Goal: Transaction & Acquisition: Purchase product/service

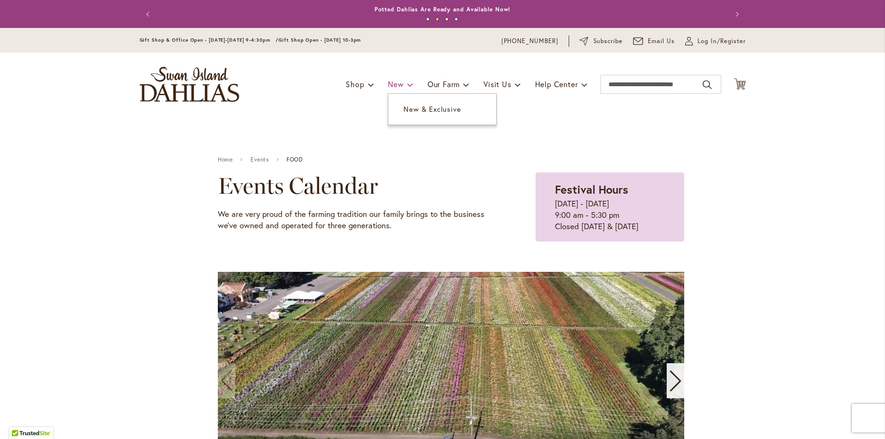
click at [393, 84] on span "New" at bounding box center [396, 84] width 16 height 10
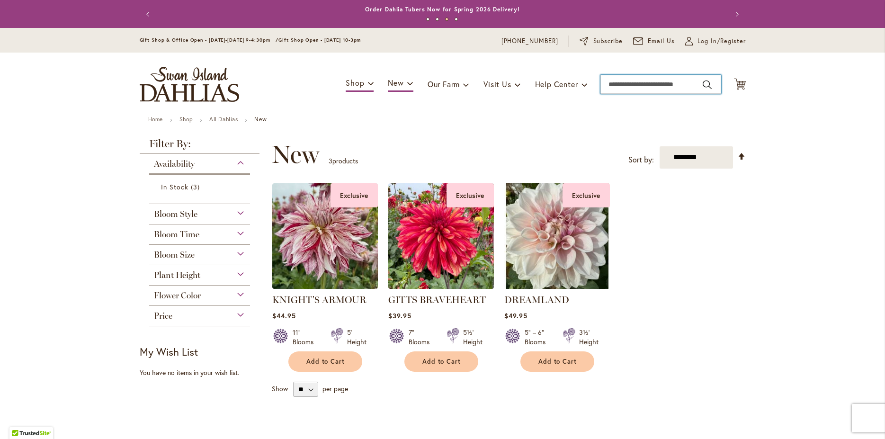
click at [638, 82] on input "Search" at bounding box center [660, 84] width 121 height 19
click at [631, 102] on span "sheer heavan" at bounding box center [631, 100] width 50 height 9
type input "**********"
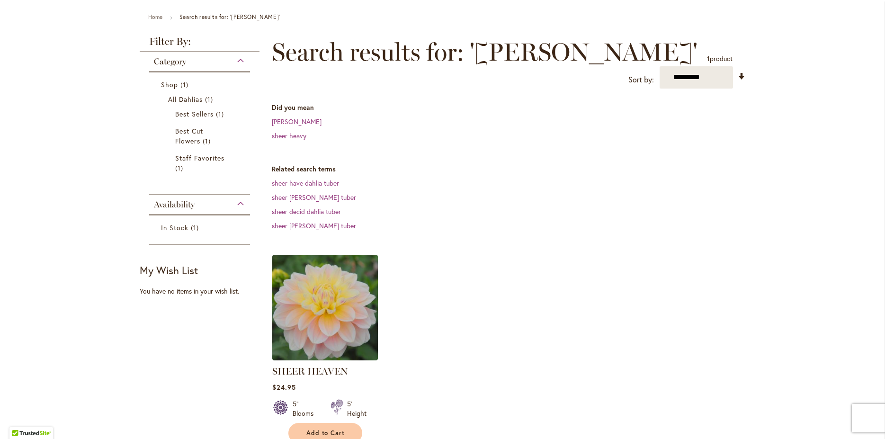
scroll to position [256, 0]
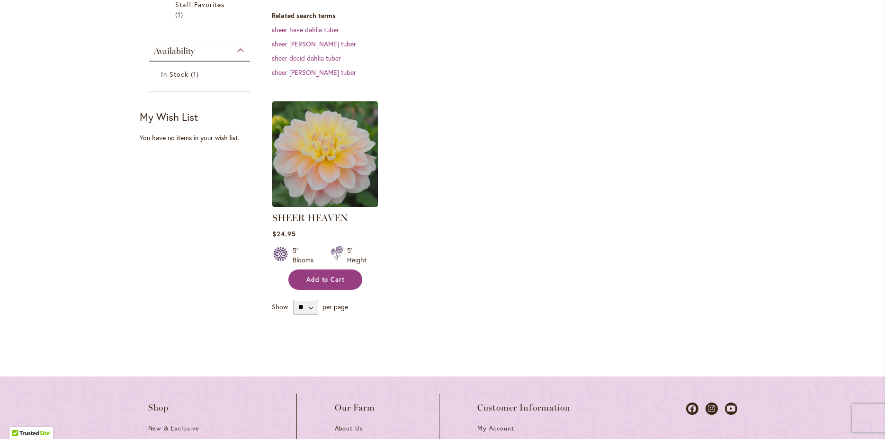
click at [344, 280] on button "Add to Cart" at bounding box center [325, 279] width 74 height 20
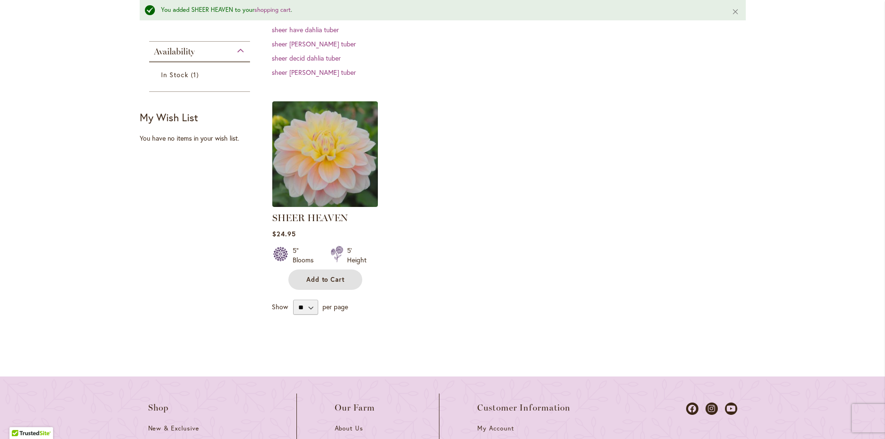
scroll to position [25, 0]
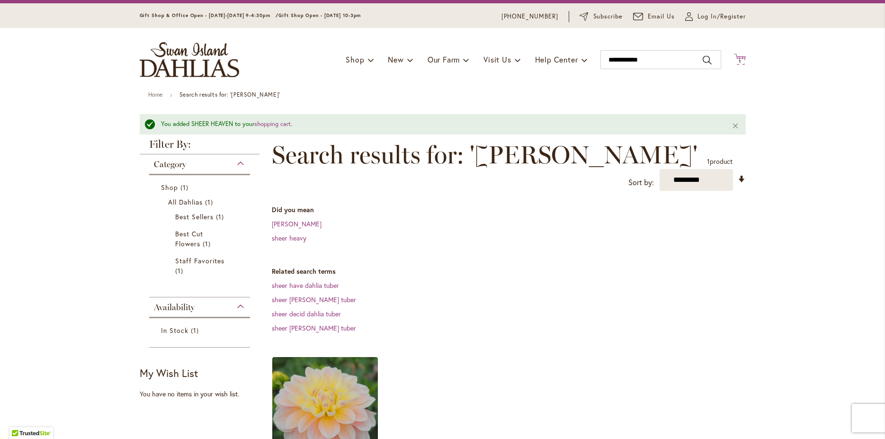
click at [739, 61] on span "1" at bounding box center [740, 61] width 2 height 6
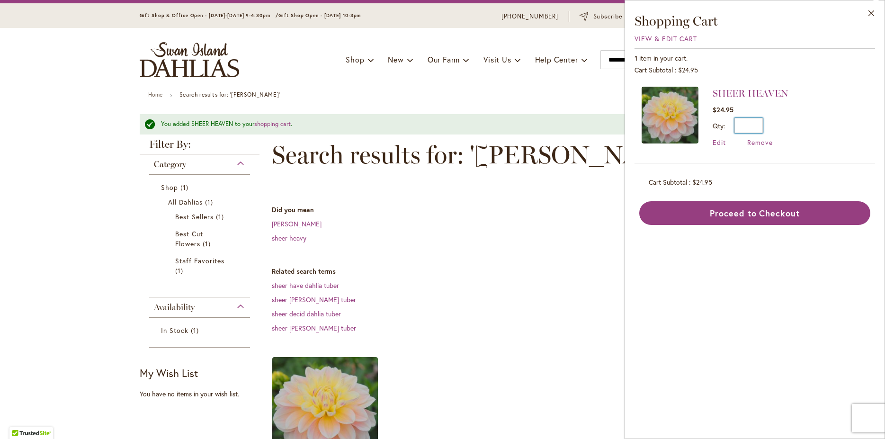
click at [760, 126] on input "*" at bounding box center [748, 125] width 28 height 15
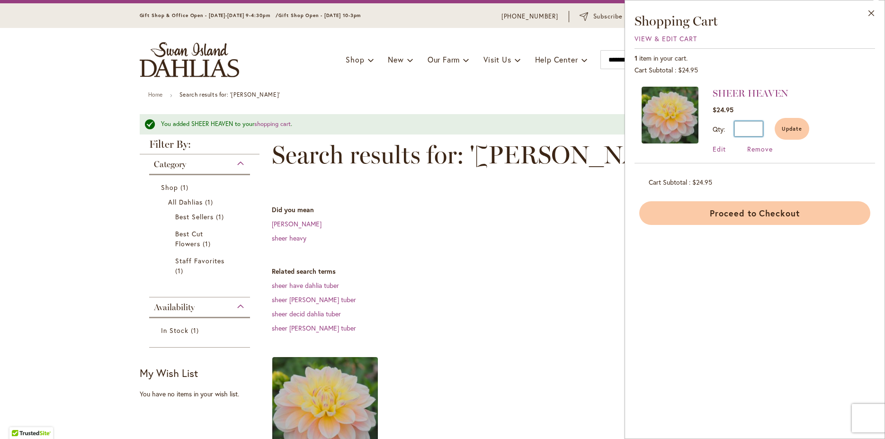
type input "*"
click at [686, 209] on button "Proceed to Checkout" at bounding box center [754, 213] width 231 height 24
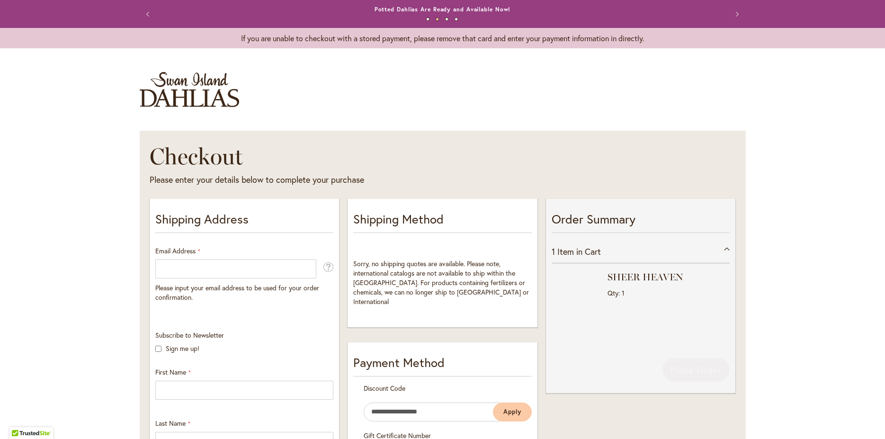
select select "**"
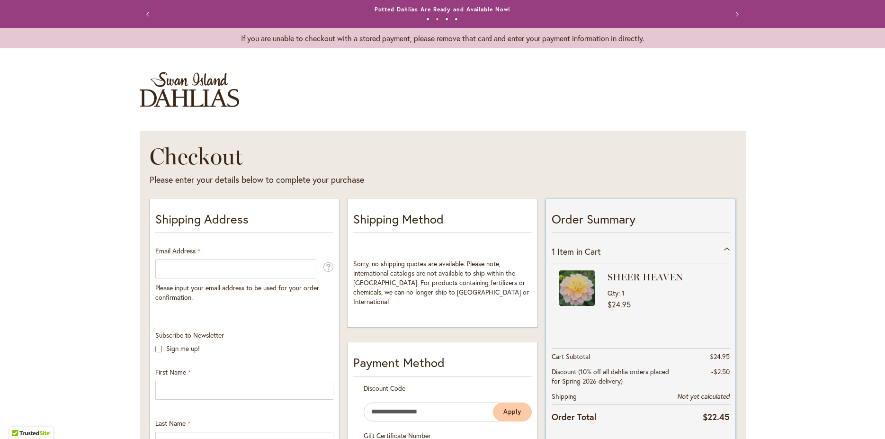
scroll to position [102, 0]
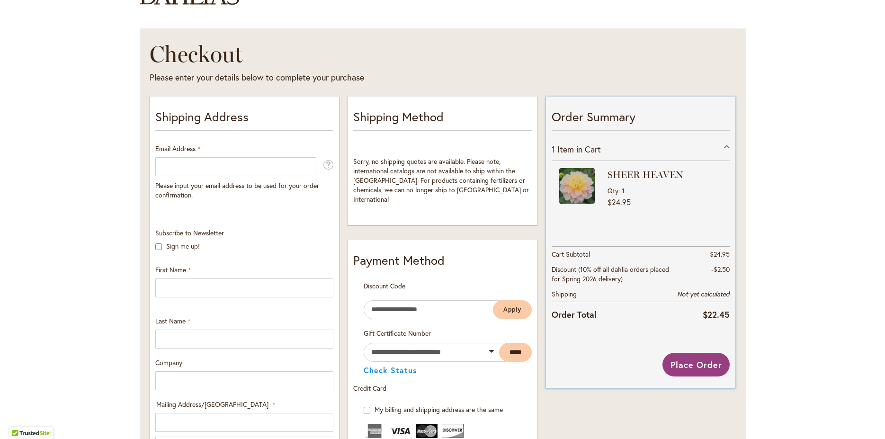
click at [724, 146] on div "1 Item in Cart" at bounding box center [641, 149] width 178 height 23
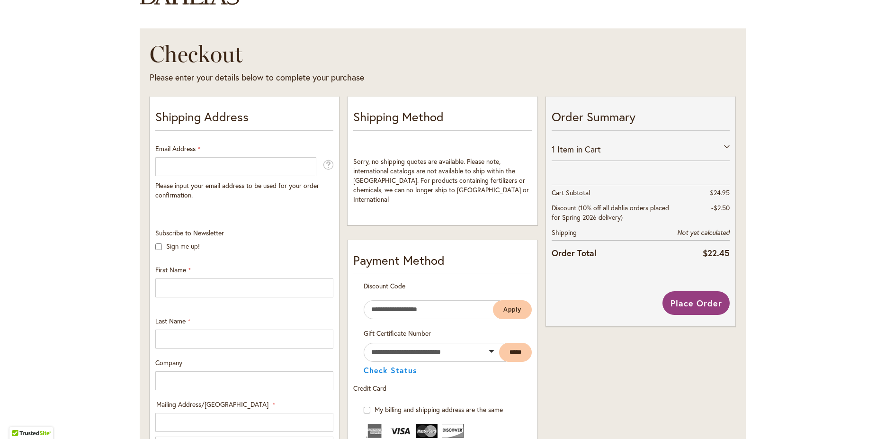
scroll to position [0, 0]
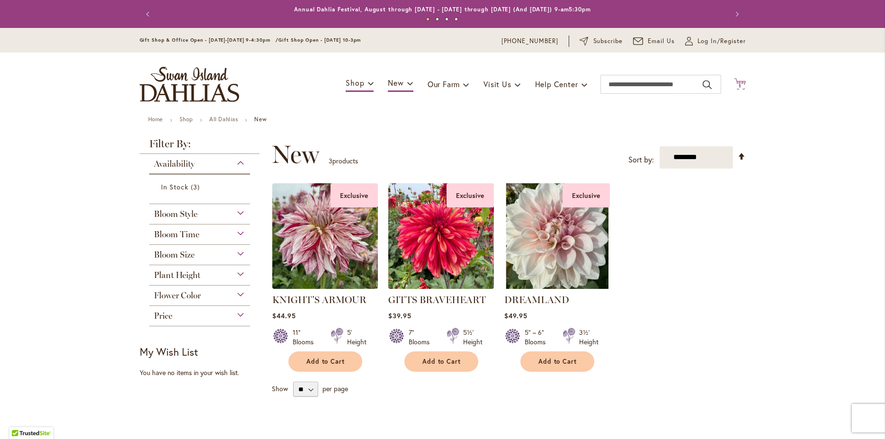
click at [739, 87] on span "1" at bounding box center [740, 86] width 2 height 6
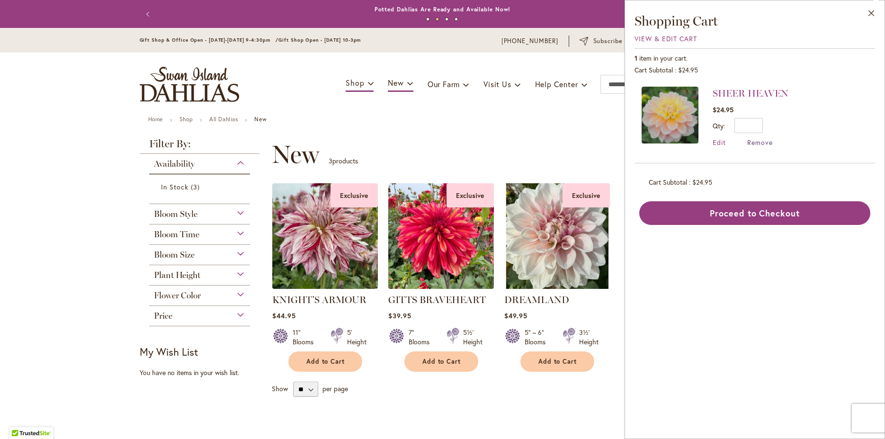
click at [762, 140] on span "Remove" at bounding box center [760, 142] width 26 height 9
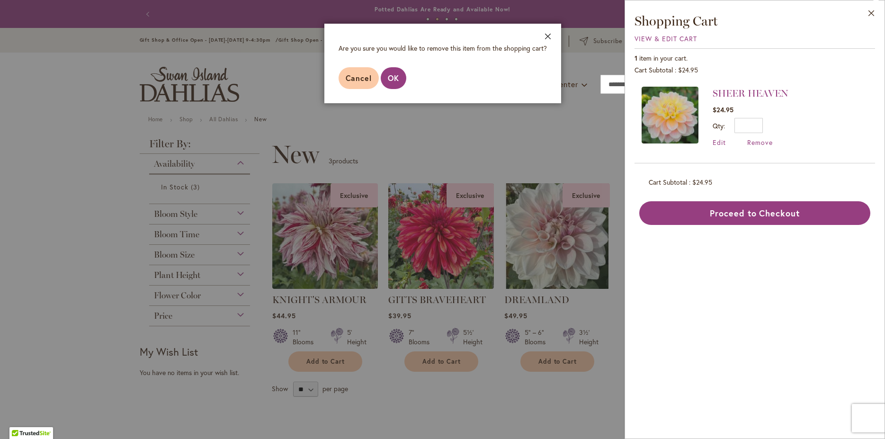
click at [547, 36] on button "Close" at bounding box center [548, 39] width 26 height 30
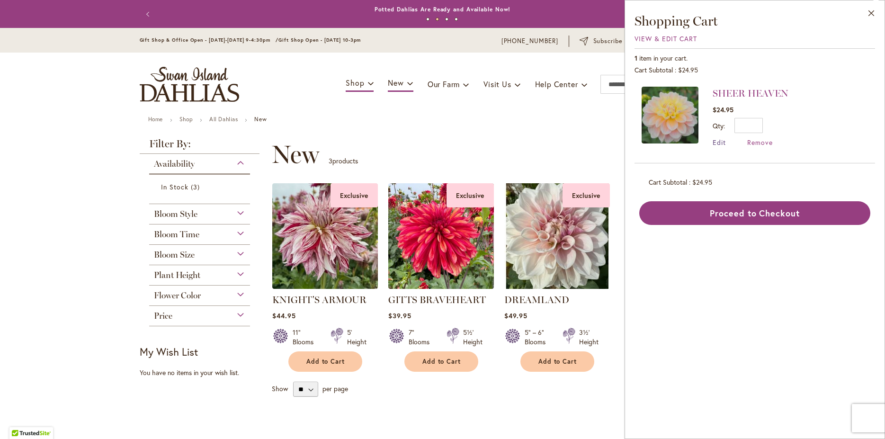
click at [720, 143] on span "Edit" at bounding box center [719, 142] width 13 height 9
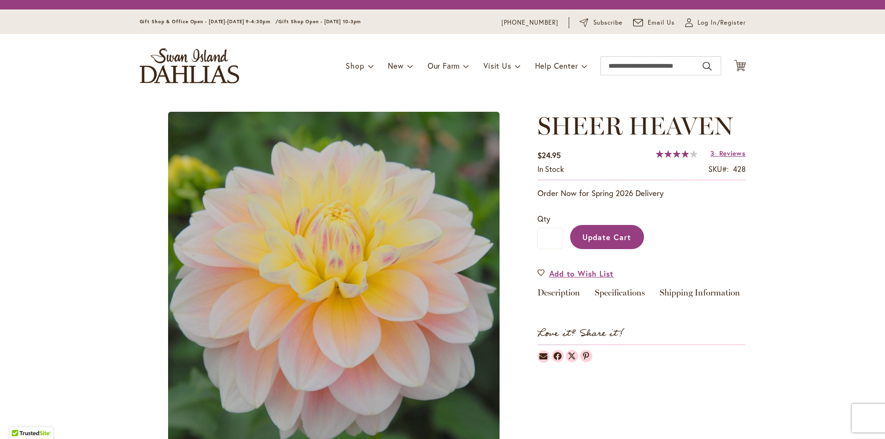
type input "*"
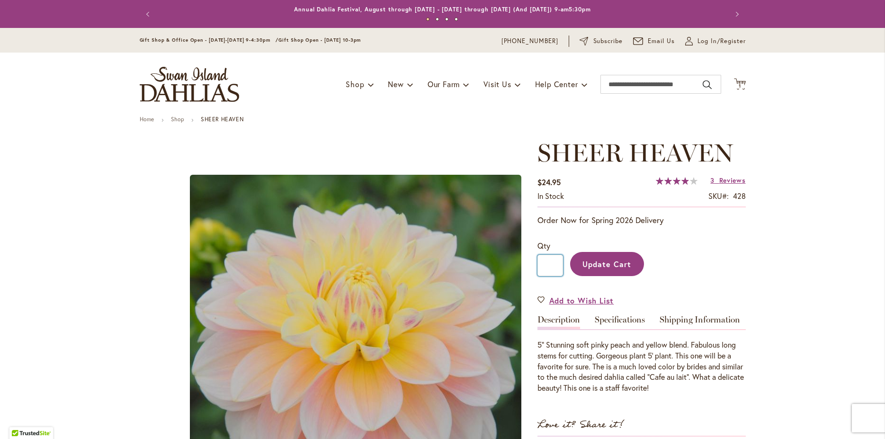
click at [551, 266] on input "*" at bounding box center [550, 265] width 26 height 21
type input "*"
click at [607, 261] on span "Update Cart" at bounding box center [606, 264] width 49 height 10
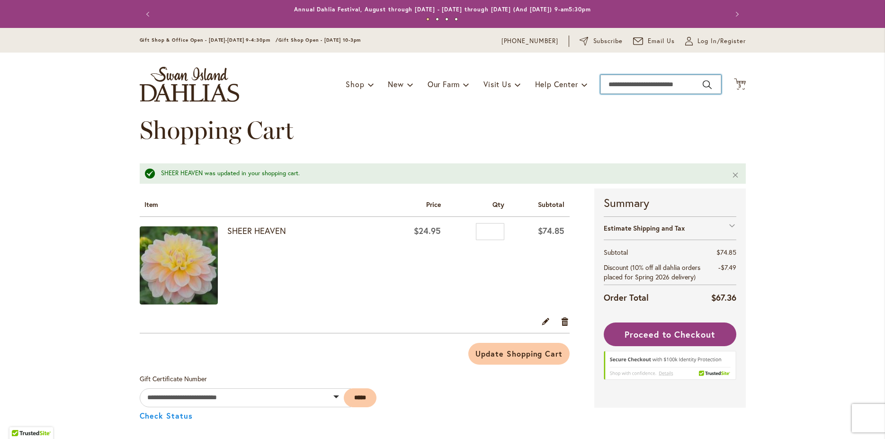
click at [624, 87] on input "Search" at bounding box center [660, 84] width 121 height 19
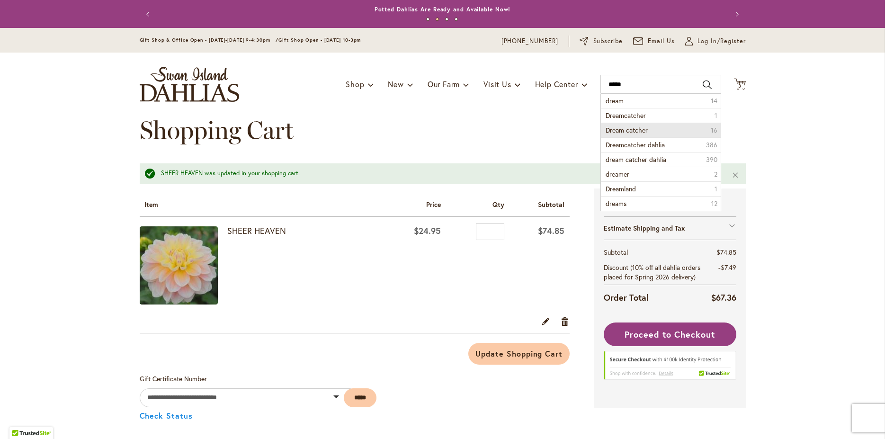
click at [618, 134] on span "Dream catcher" at bounding box center [627, 129] width 42 height 9
type input "**********"
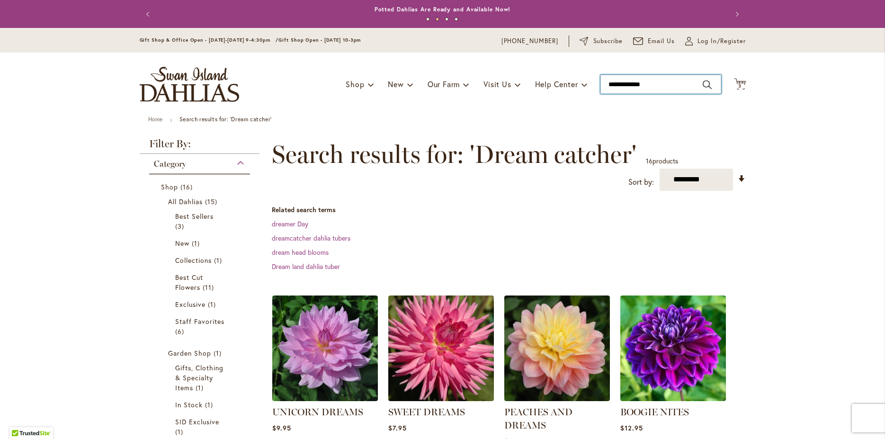
click at [627, 85] on input "**********" at bounding box center [660, 84] width 121 height 19
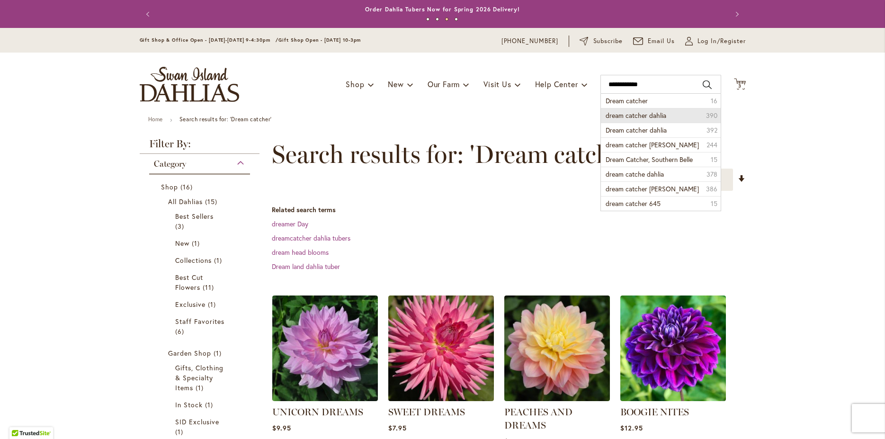
click at [635, 113] on span "dream catcher dahlia" at bounding box center [636, 115] width 61 height 9
type input "**********"
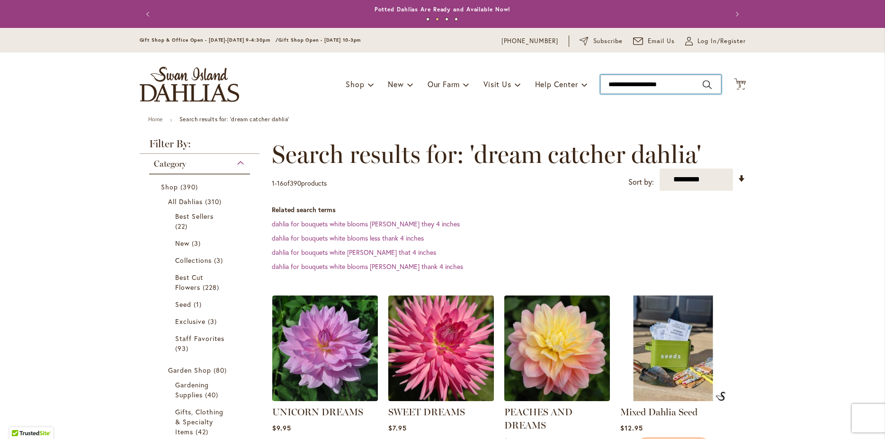
click at [671, 85] on input "**********" at bounding box center [660, 84] width 121 height 19
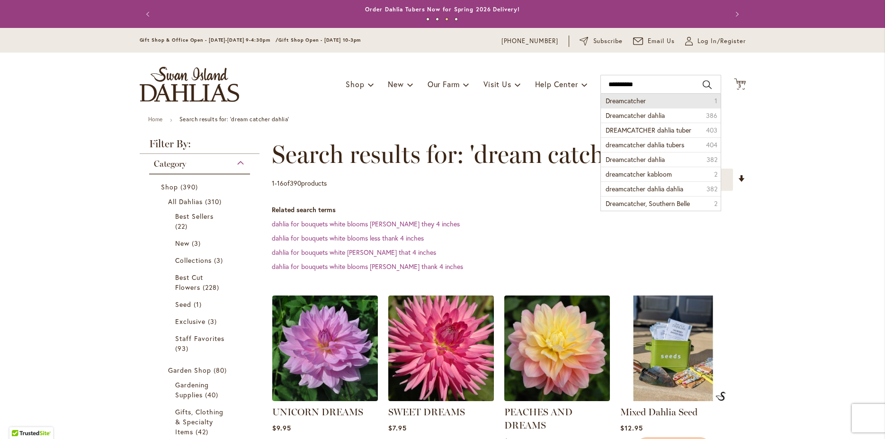
click at [632, 102] on span "Dreamcatcher" at bounding box center [626, 100] width 40 height 9
type input "**********"
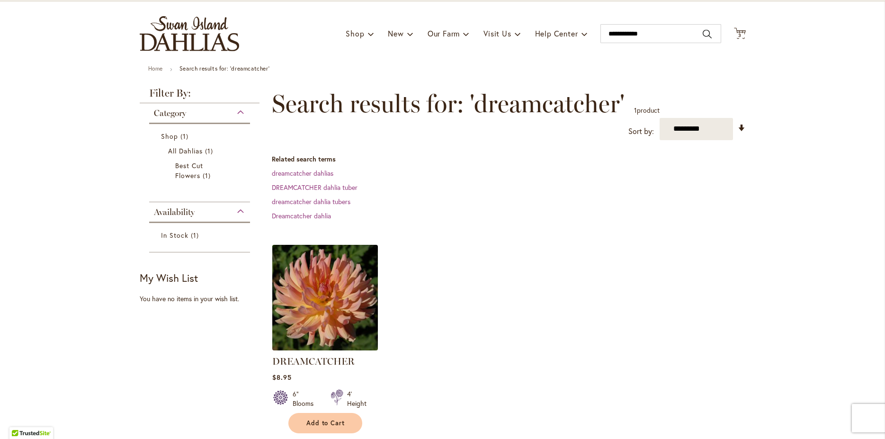
scroll to position [51, 0]
click at [329, 297] on img at bounding box center [324, 296] width 111 height 111
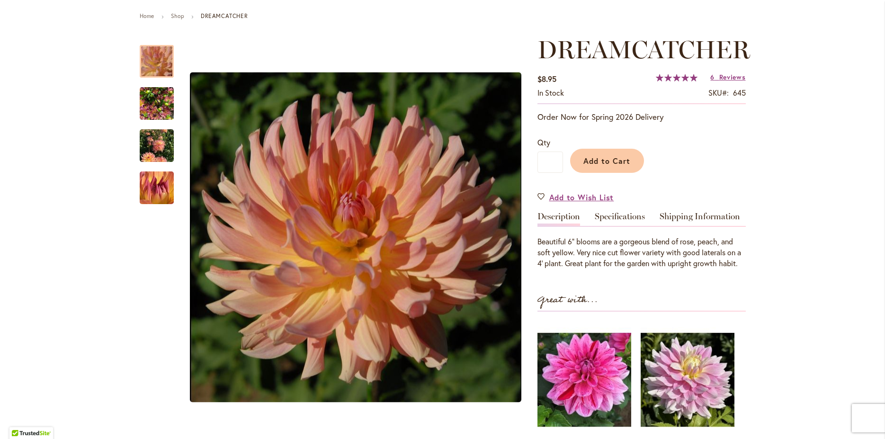
scroll to position [153, 0]
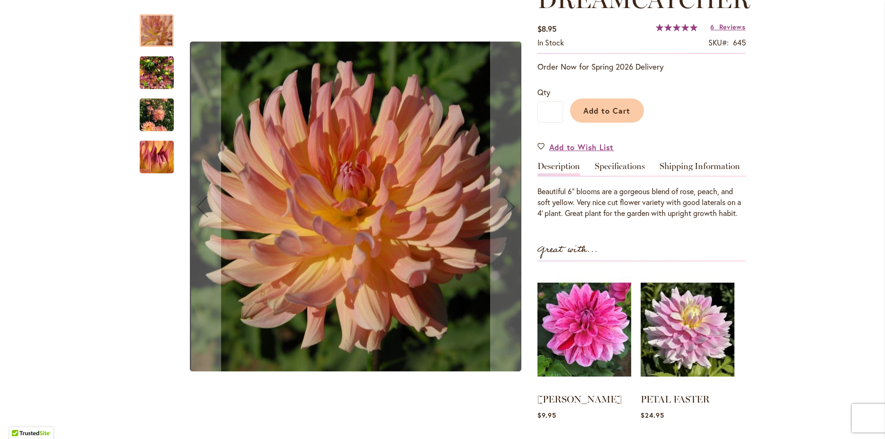
click at [158, 72] on img "Dreamcatcher" at bounding box center [157, 72] width 34 height 45
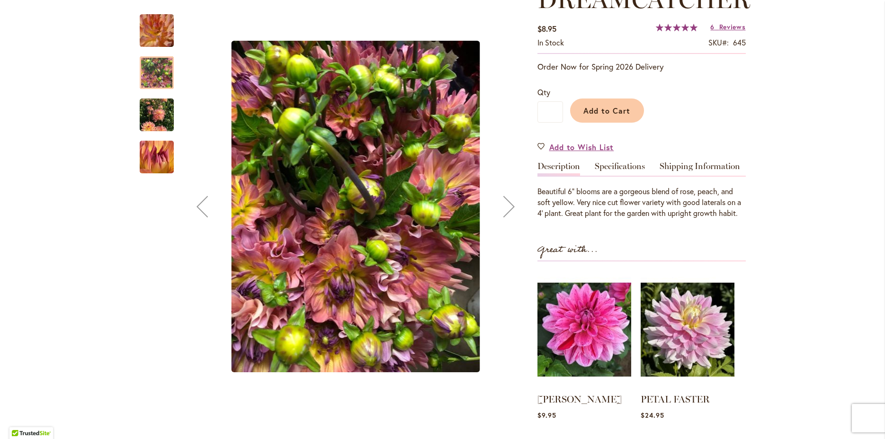
click at [157, 115] on img "Dreamcatcher" at bounding box center [157, 114] width 34 height 45
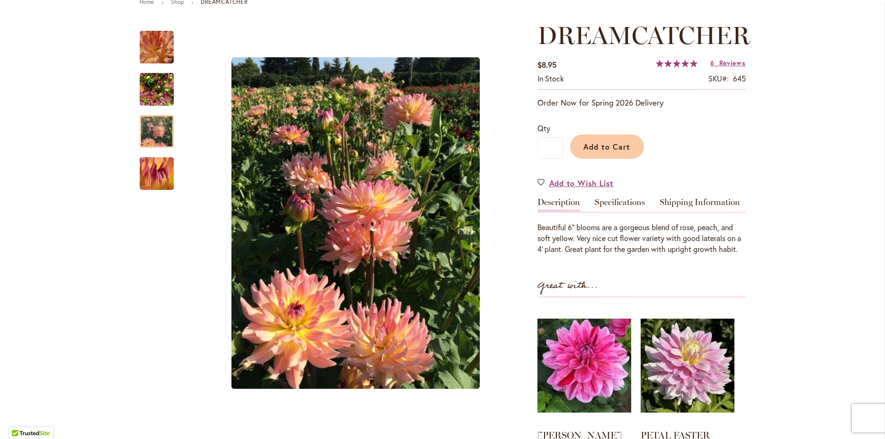
scroll to position [102, 0]
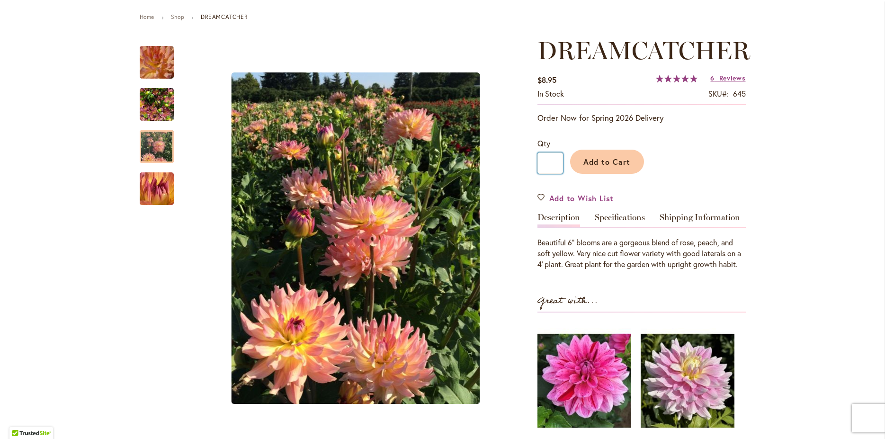
click at [551, 162] on input "*" at bounding box center [550, 162] width 26 height 21
type input "*"
click at [603, 161] on span "Add to Cart" at bounding box center [606, 162] width 47 height 10
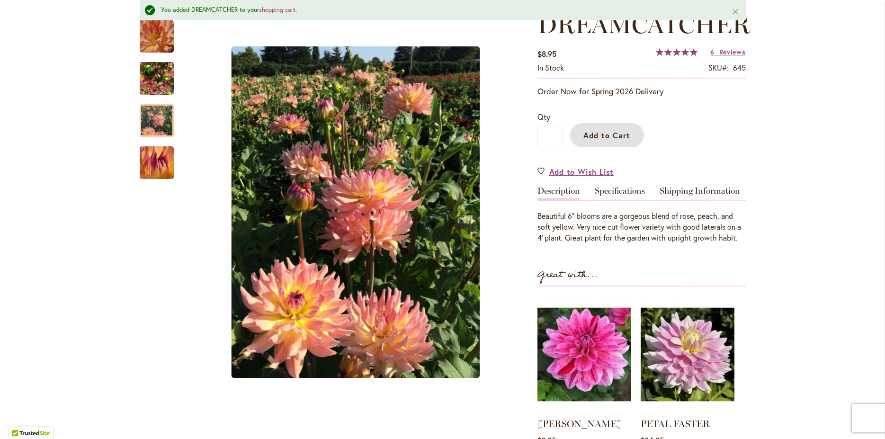
scroll to position [0, 0]
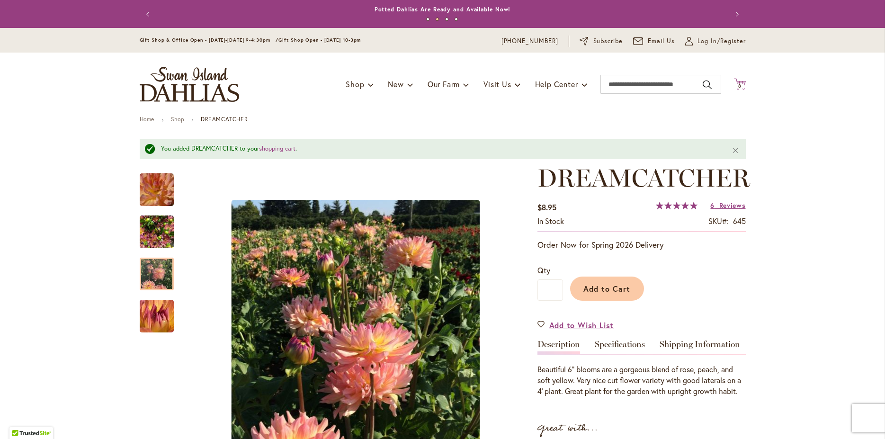
click at [737, 85] on span "8 8 items" at bounding box center [739, 86] width 9 height 5
